Goal: Transaction & Acquisition: Purchase product/service

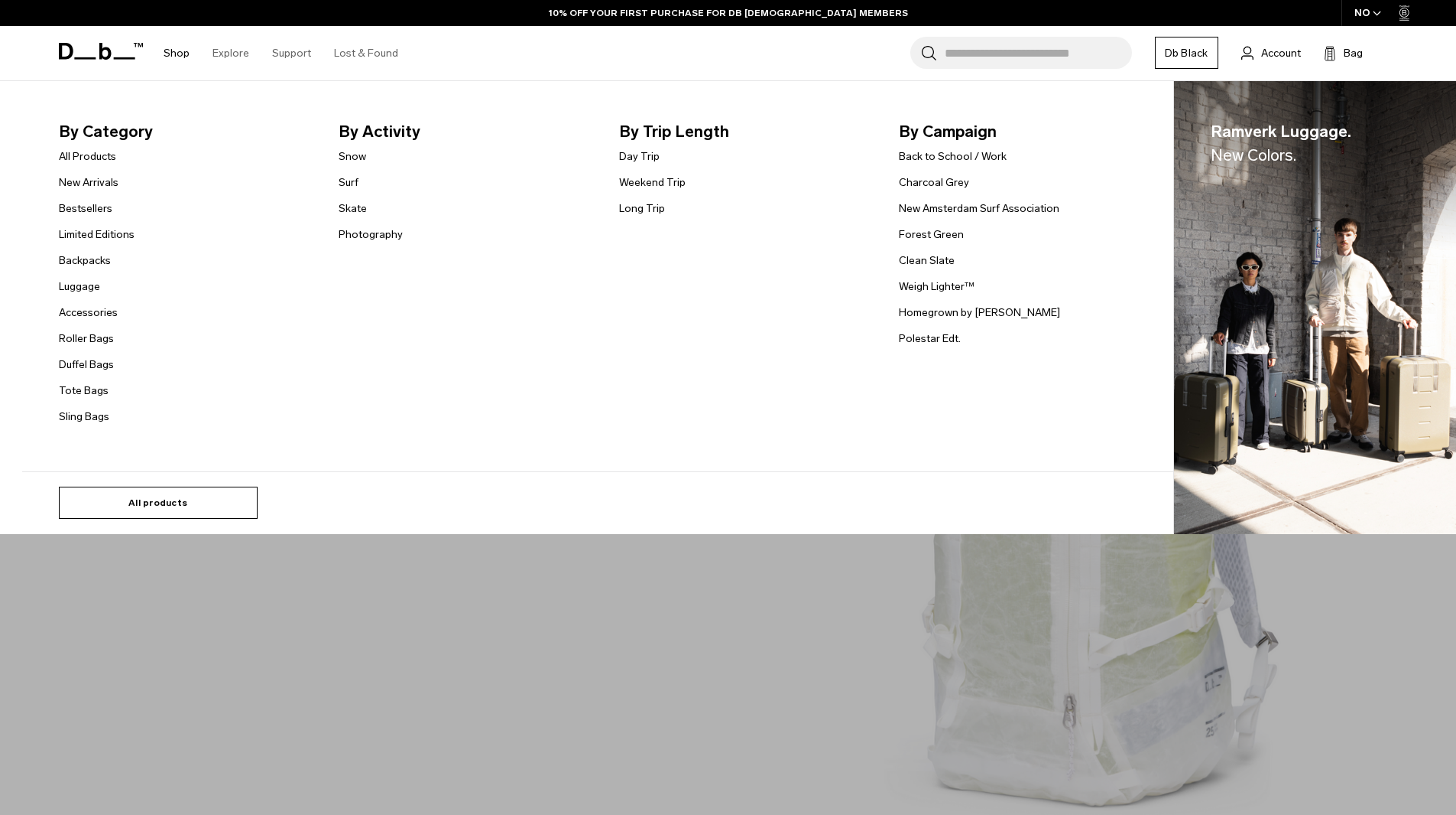
click at [146, 497] on link "All products" at bounding box center [158, 502] width 198 height 32
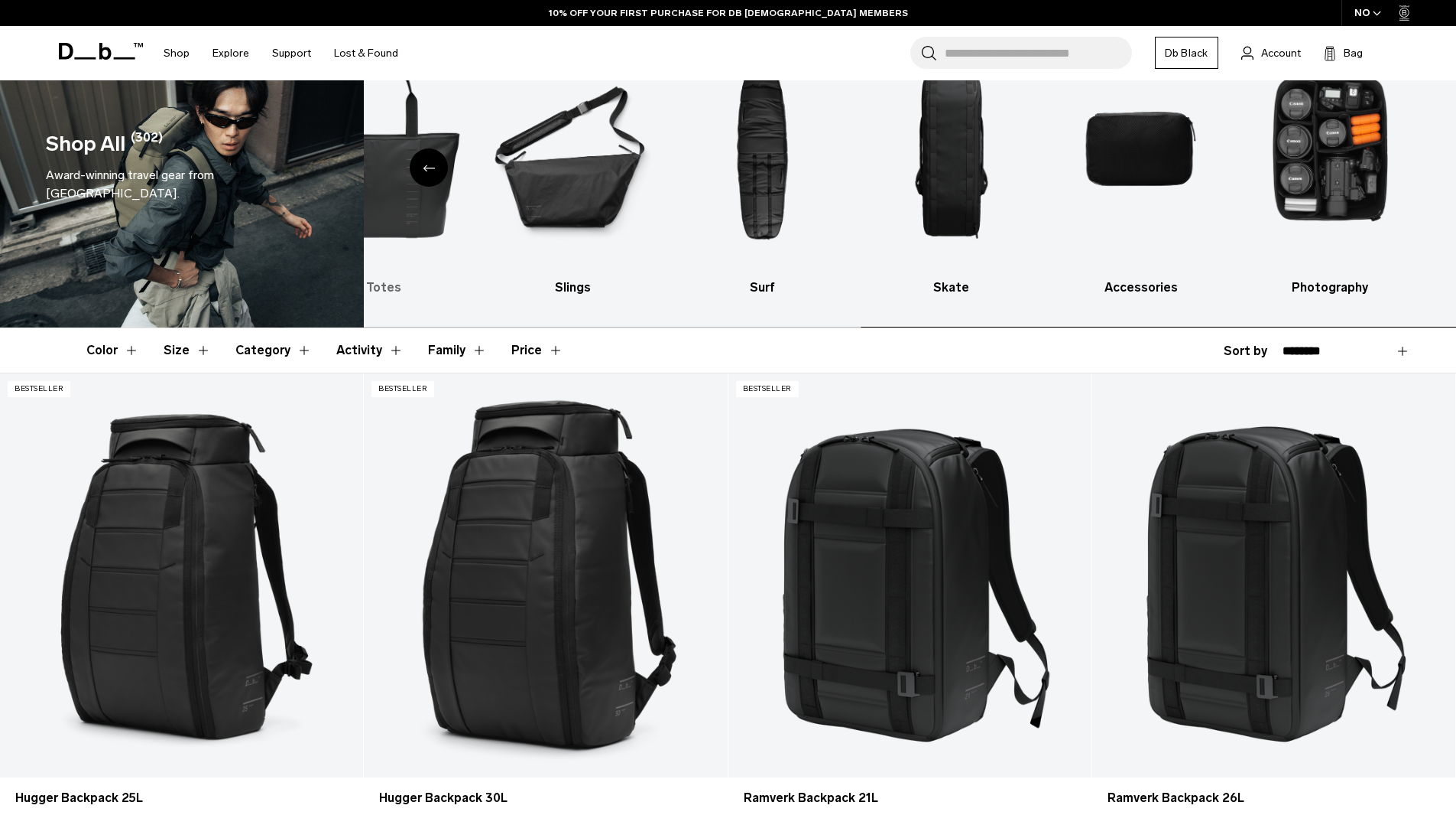
click at [297, 239] on div "Shop All (302) Award-winning travel gear from Scandinavia. Backpacks Luggage Sk…" at bounding box center [728, 166] width 1456 height 324
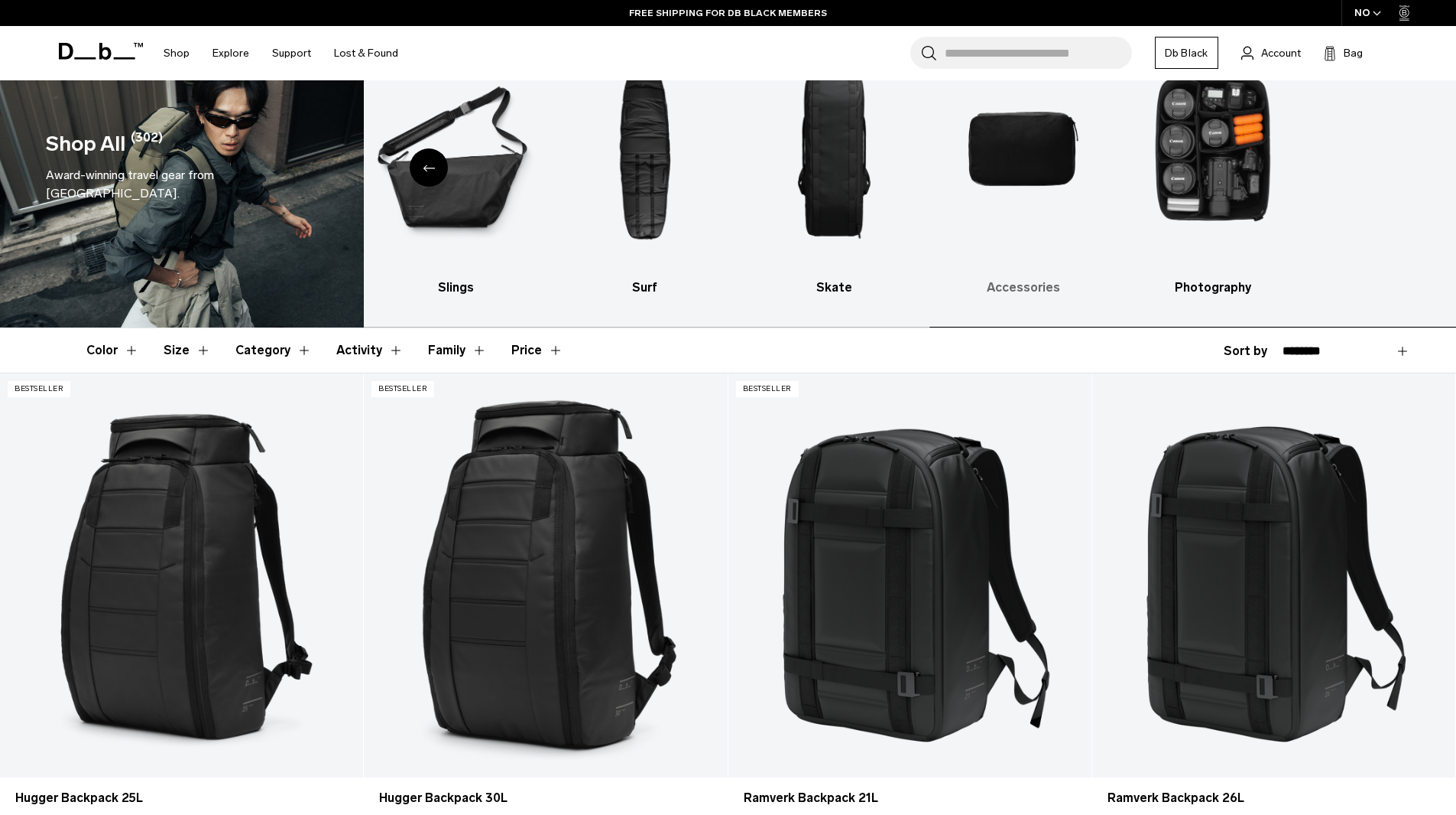
click at [1105, 210] on img "9 / 10" at bounding box center [1024, 148] width 163 height 244
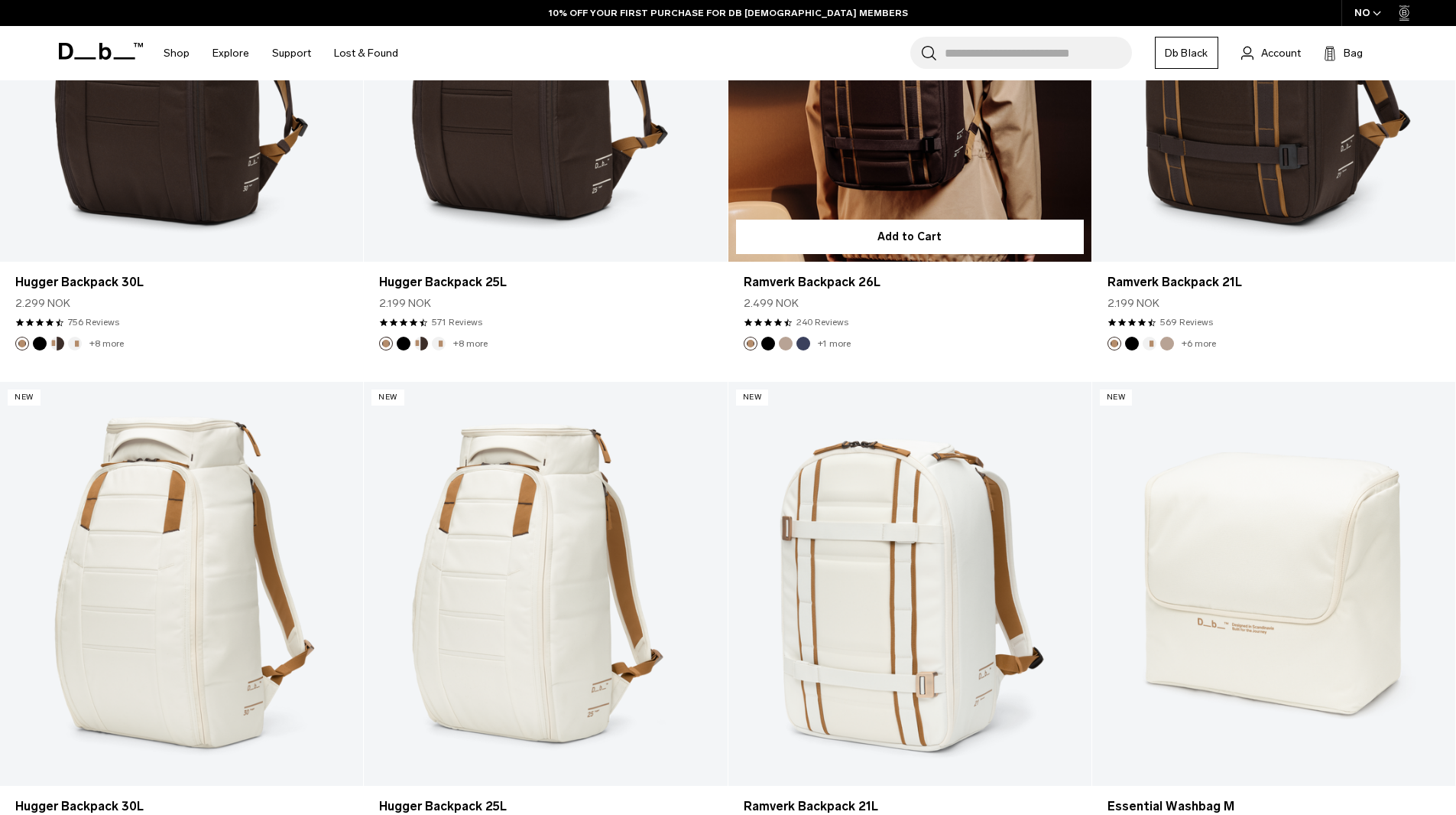
scroll to position [2998, 0]
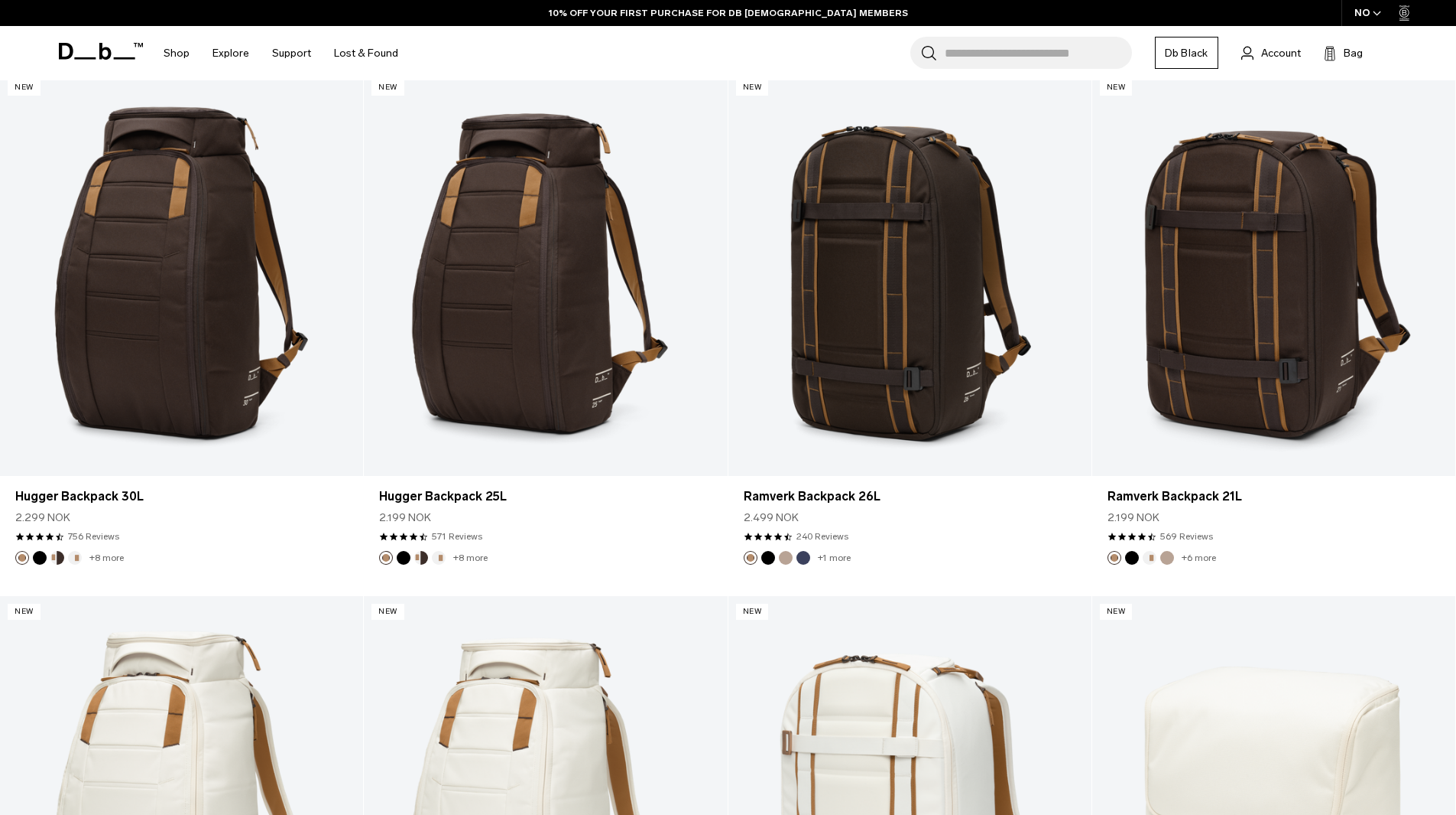
click at [978, 45] on input "Search for Bags, Luggage..." at bounding box center [1038, 52] width 188 height 32
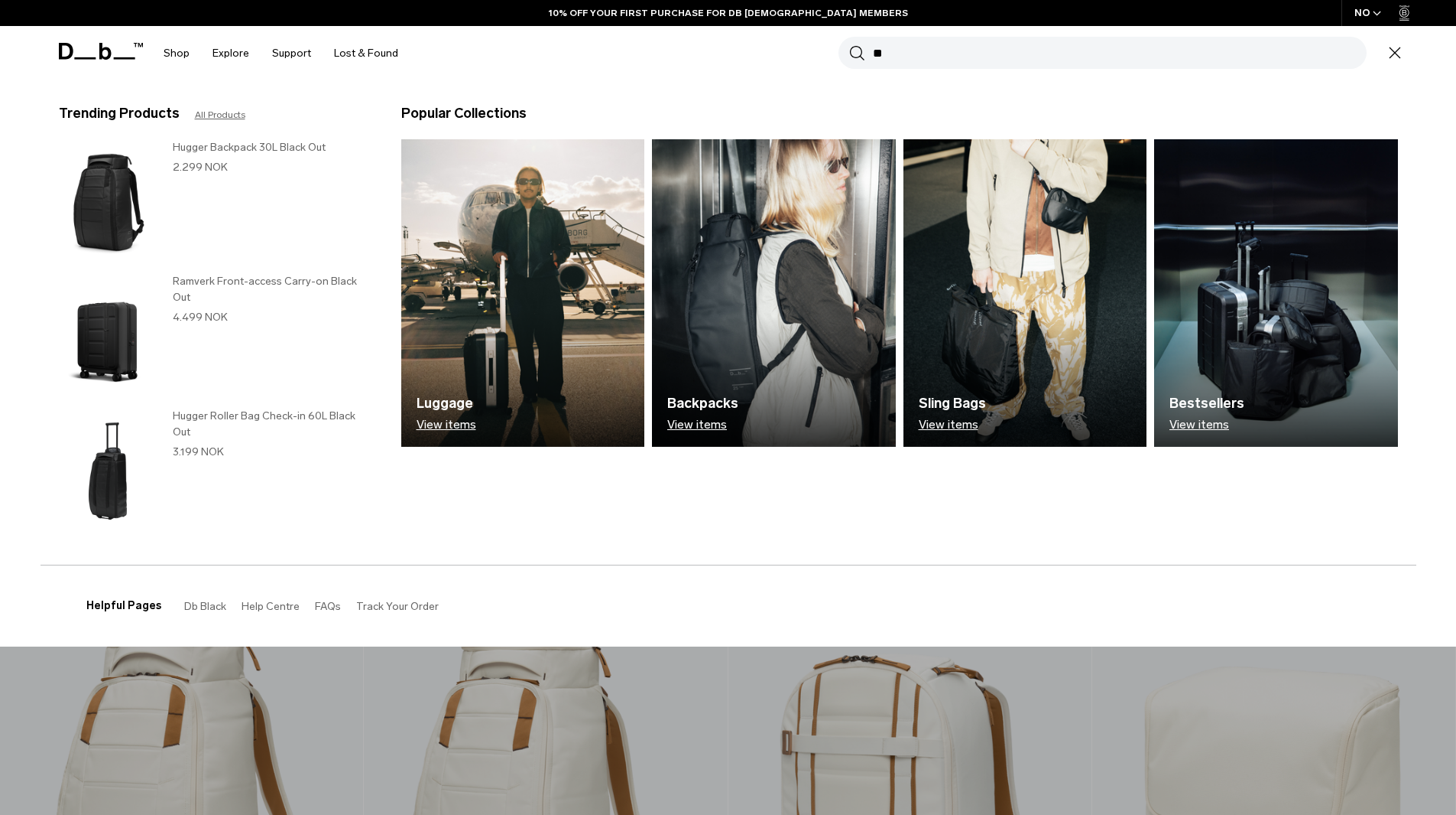
type input "**"
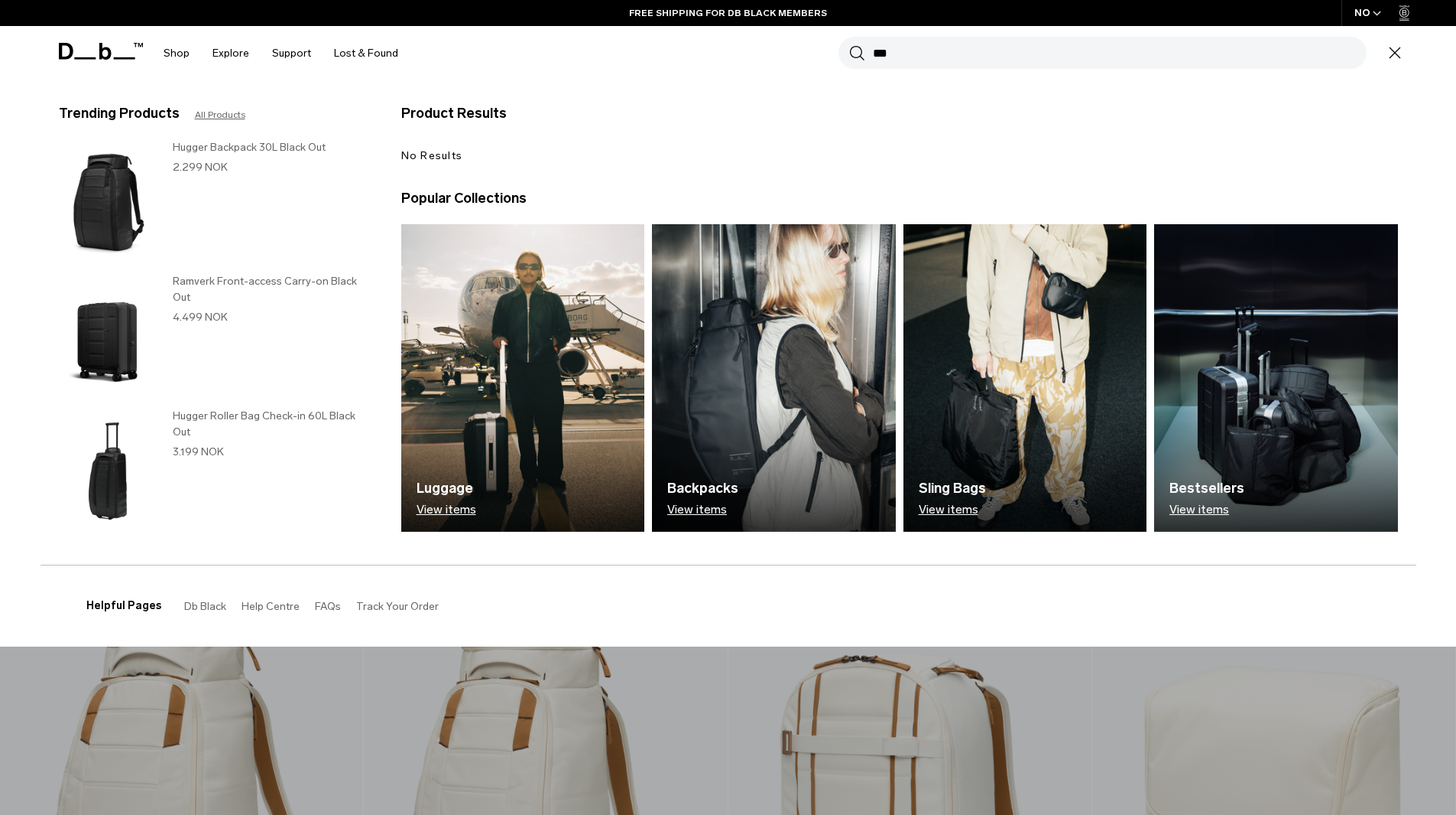
scroll to position [0, 0]
